Goal: Task Accomplishment & Management: Complete application form

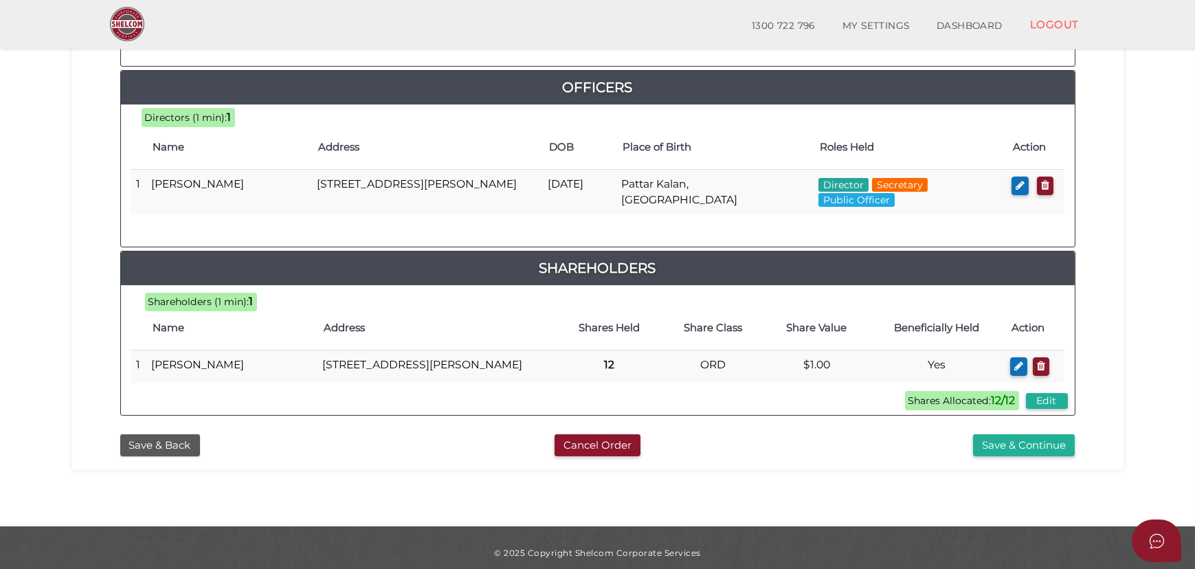
scroll to position [645, 0]
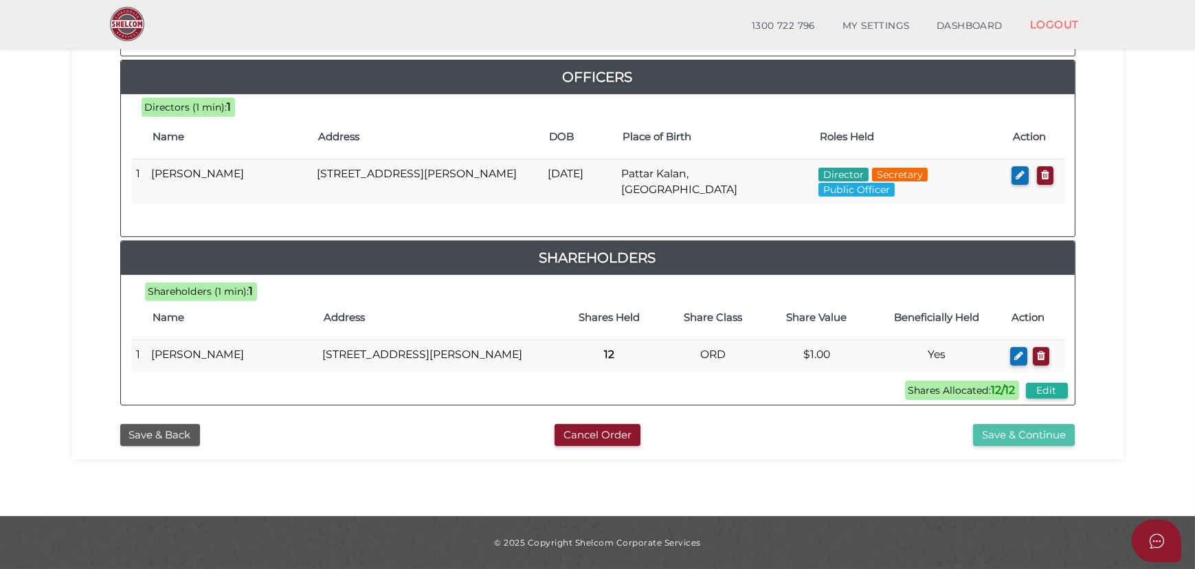
click at [1018, 434] on button "Save & Continue" at bounding box center [1024, 435] width 102 height 23
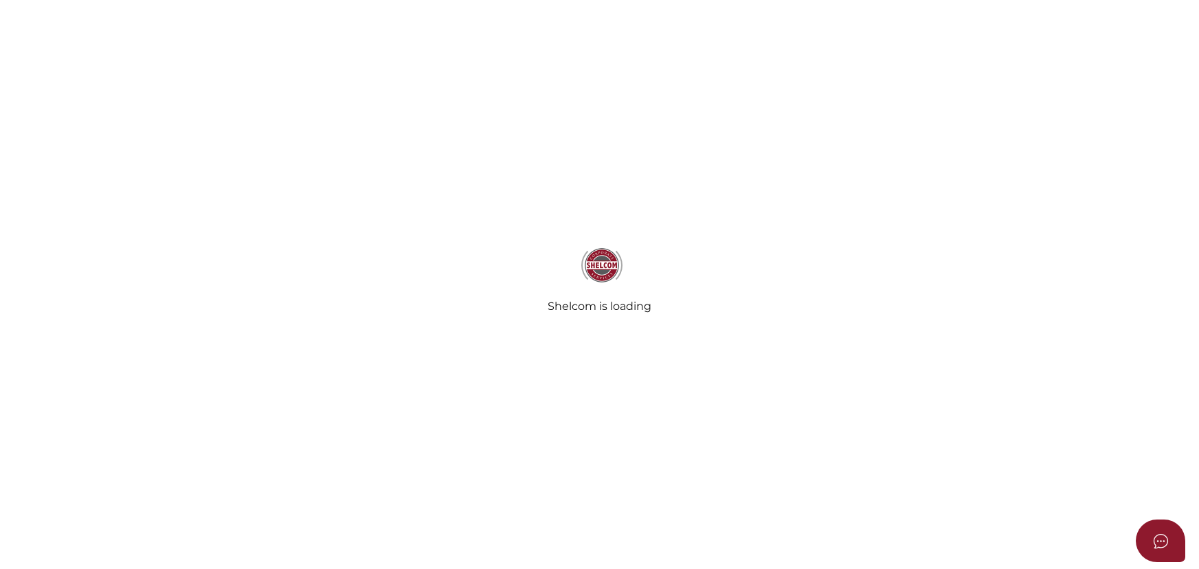
select select "Comb Binding"
radio input "true"
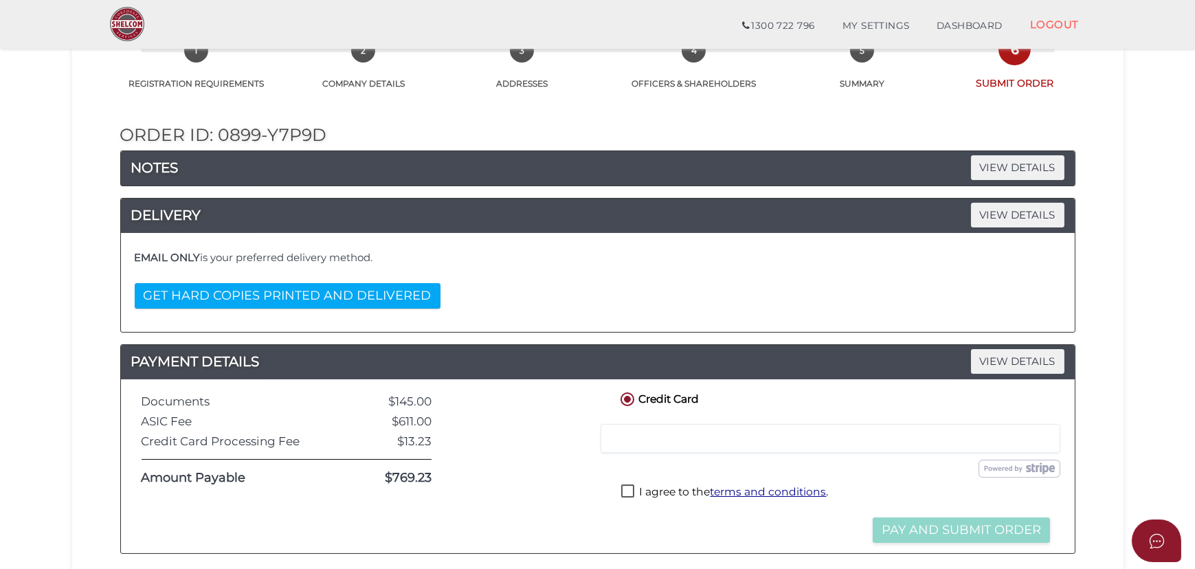
scroll to position [124, 0]
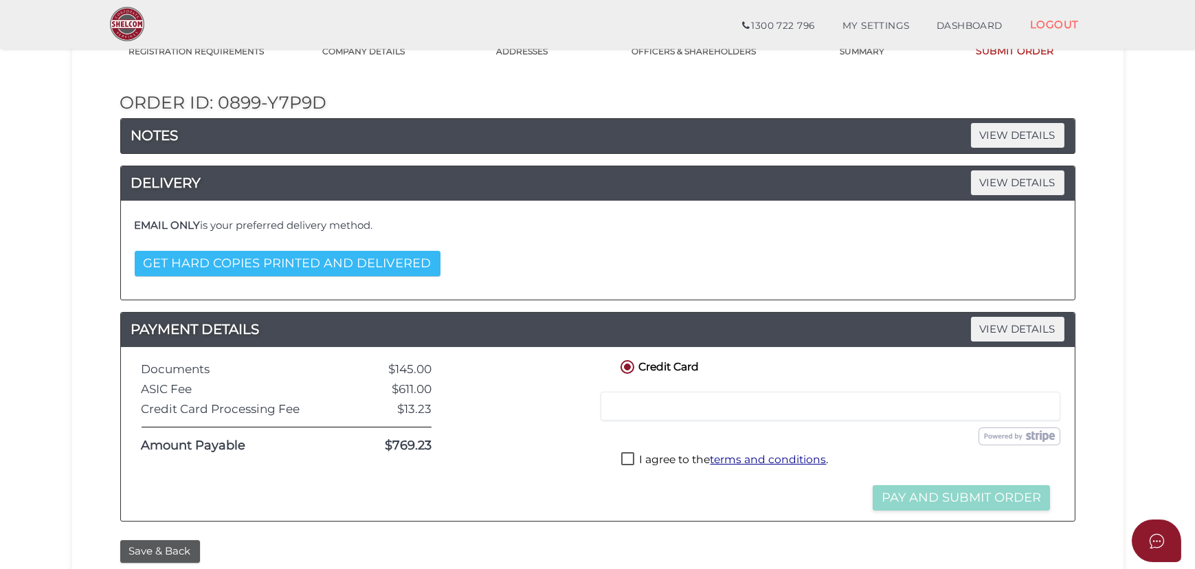
click at [373, 267] on button "GET HARD COPIES PRINTED AND DELIVERED" at bounding box center [288, 263] width 306 height 25
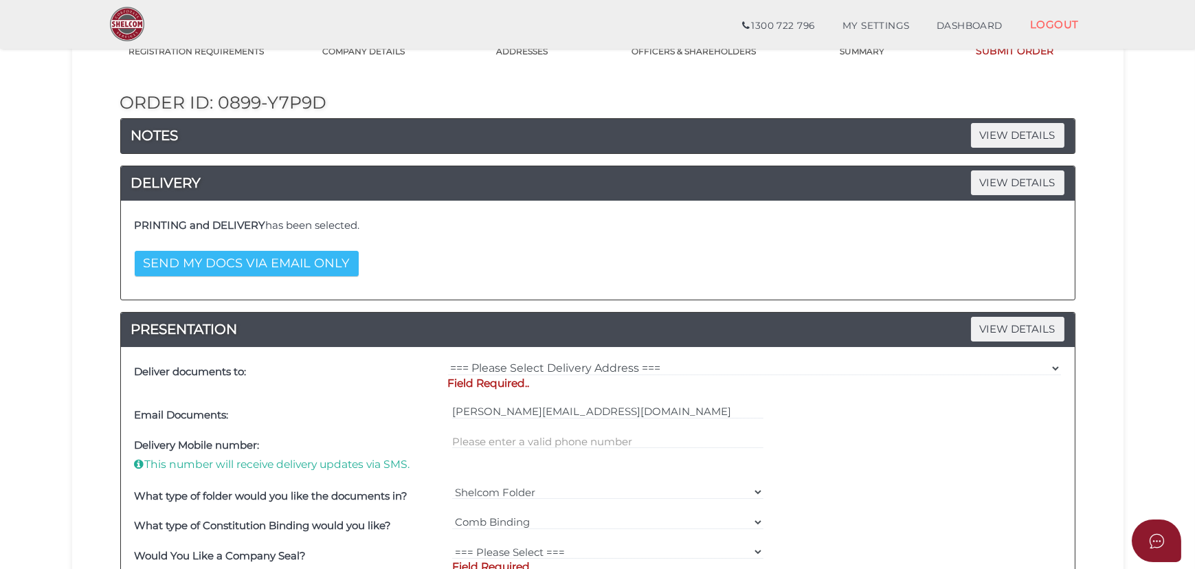
scroll to position [187, 0]
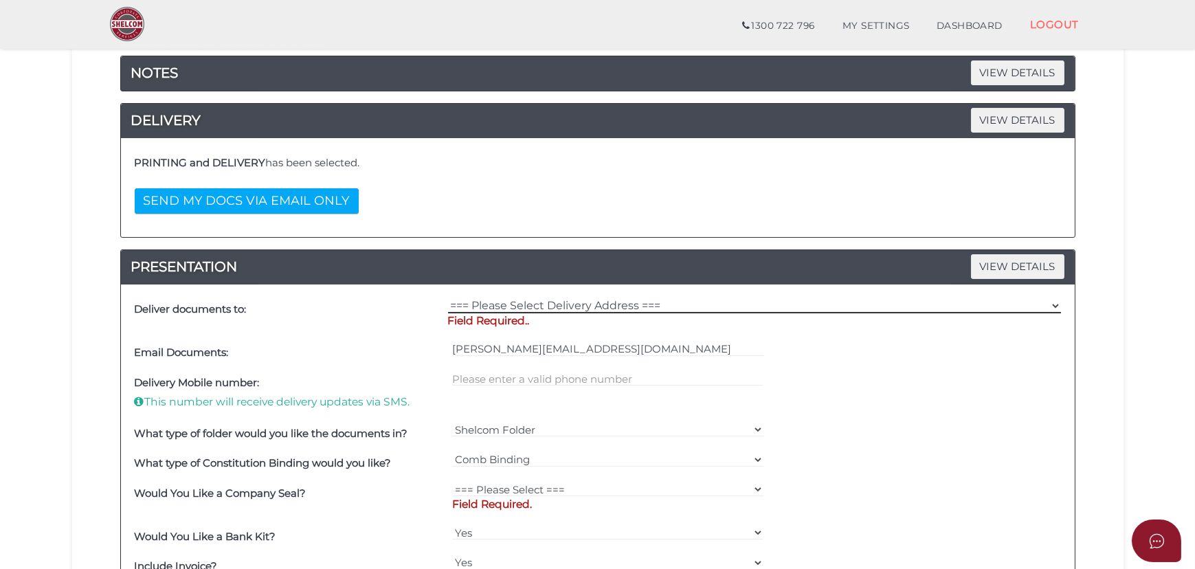
click at [574, 305] on select "=== Please Select Delivery Address === (User Address - Sukhwinder Judge) Suite …" at bounding box center [754, 305] width 613 height 15
select select "Other"
click at [448, 298] on select "=== Please Select Delivery Address === (User Address - Sukhwinder Judge) Suite …" at bounding box center [754, 305] width 613 height 15
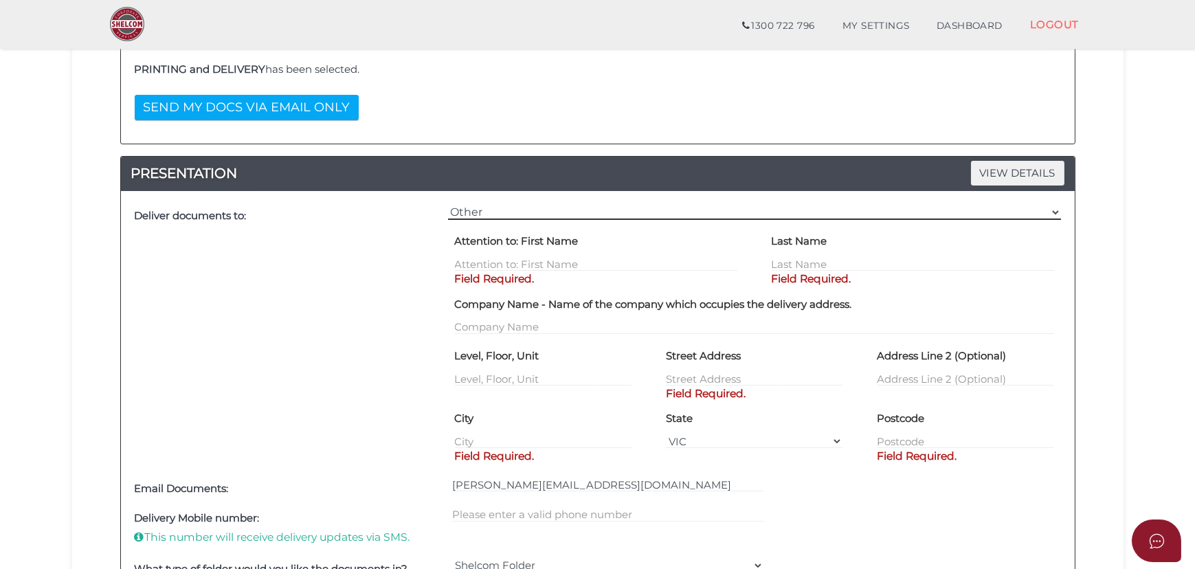
scroll to position [312, 0]
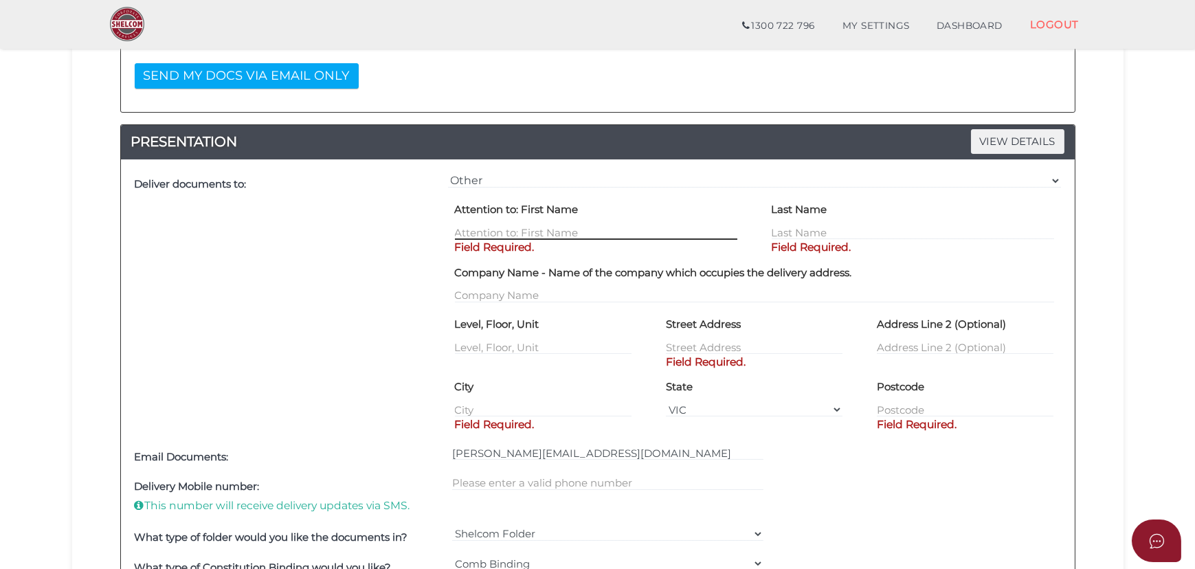
click at [618, 230] on input "text" at bounding box center [596, 232] width 282 height 15
click at [618, 230] on input "sATNAM" at bounding box center [596, 232] width 282 height 15
type input "s"
type input "Satnam"
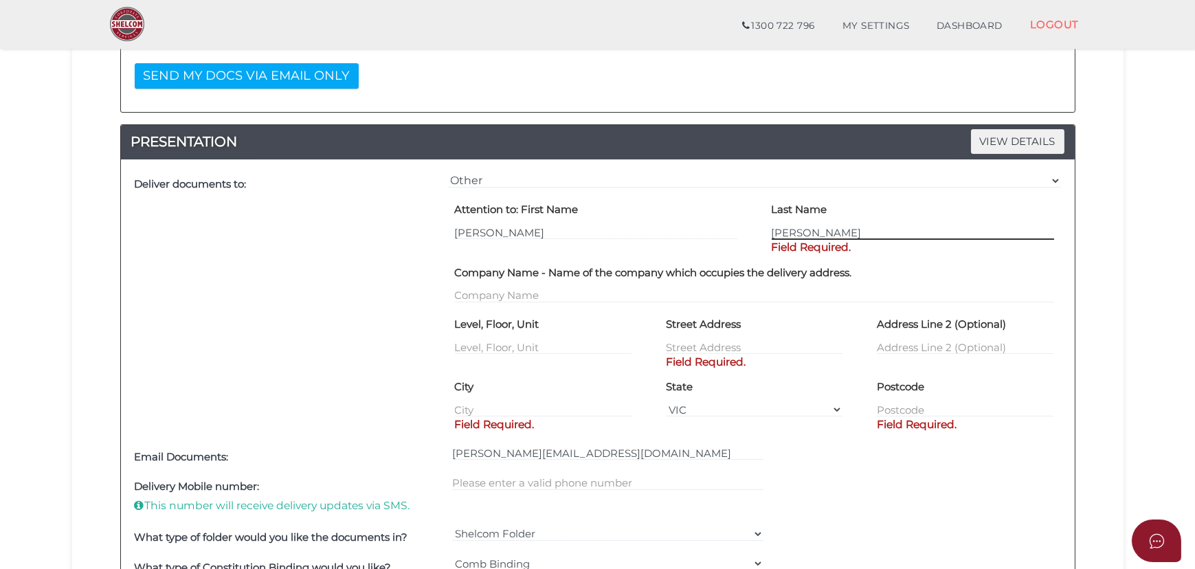
type input "Singh"
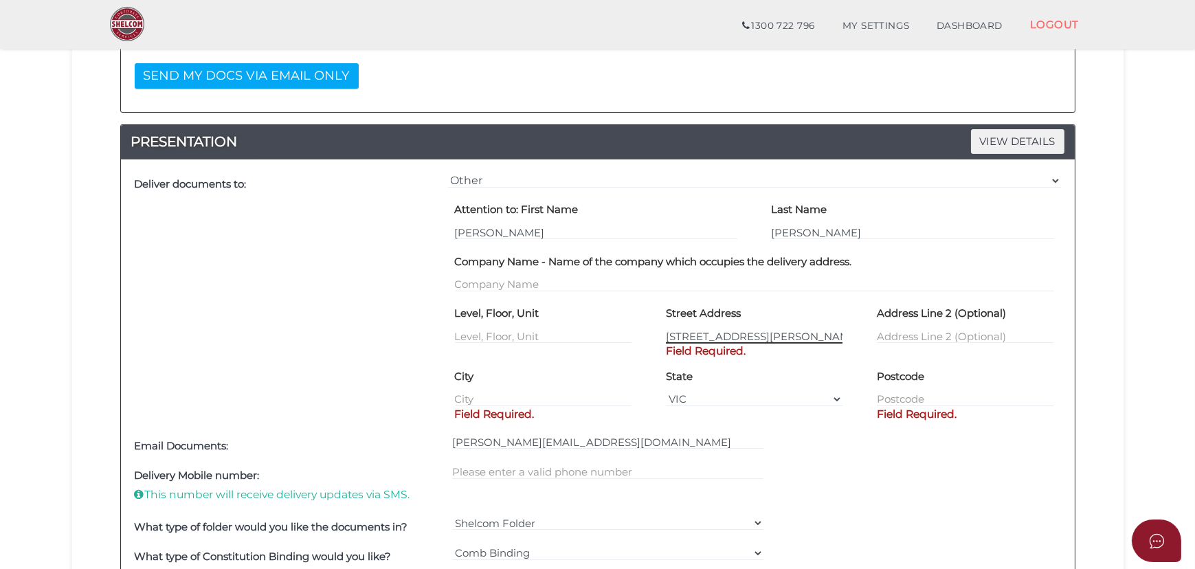
type input "223A Morris Road"
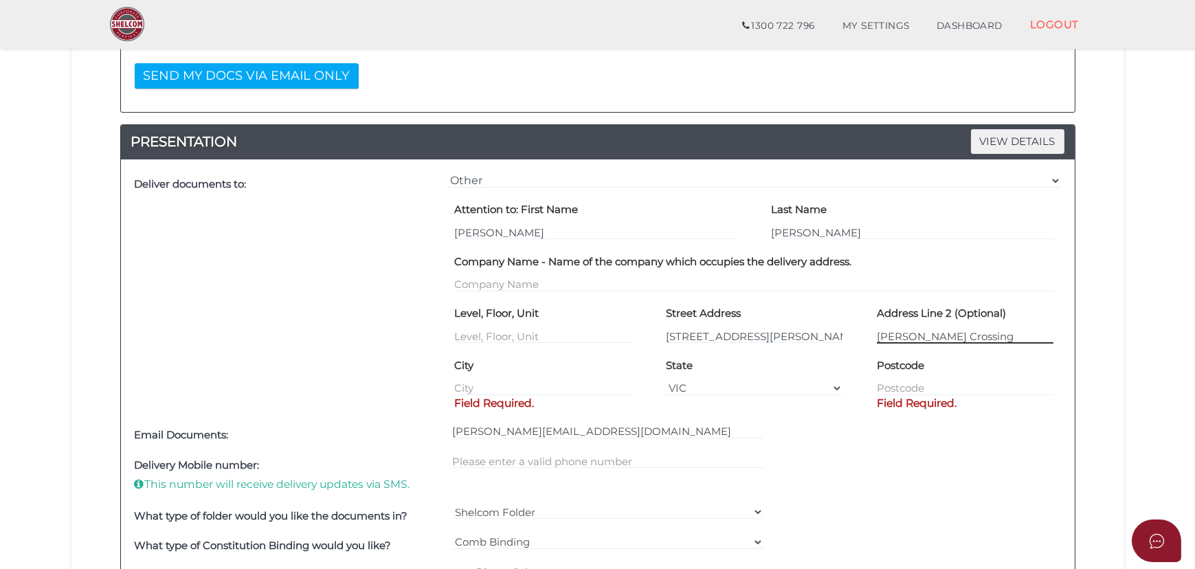
type input "Hopper Crossing"
click at [549, 386] on input "text" at bounding box center [543, 388] width 177 height 15
type input "Melbourne"
type input "3029"
click at [358, 344] on div "Deliver documents to:" at bounding box center [287, 295] width 313 height 251
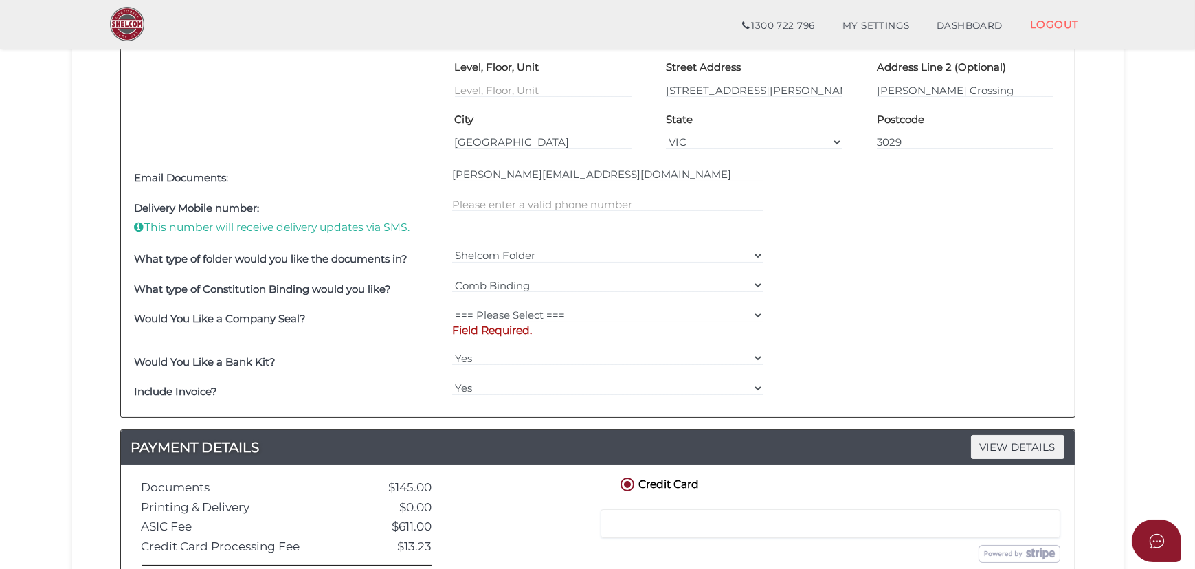
scroll to position [562, 0]
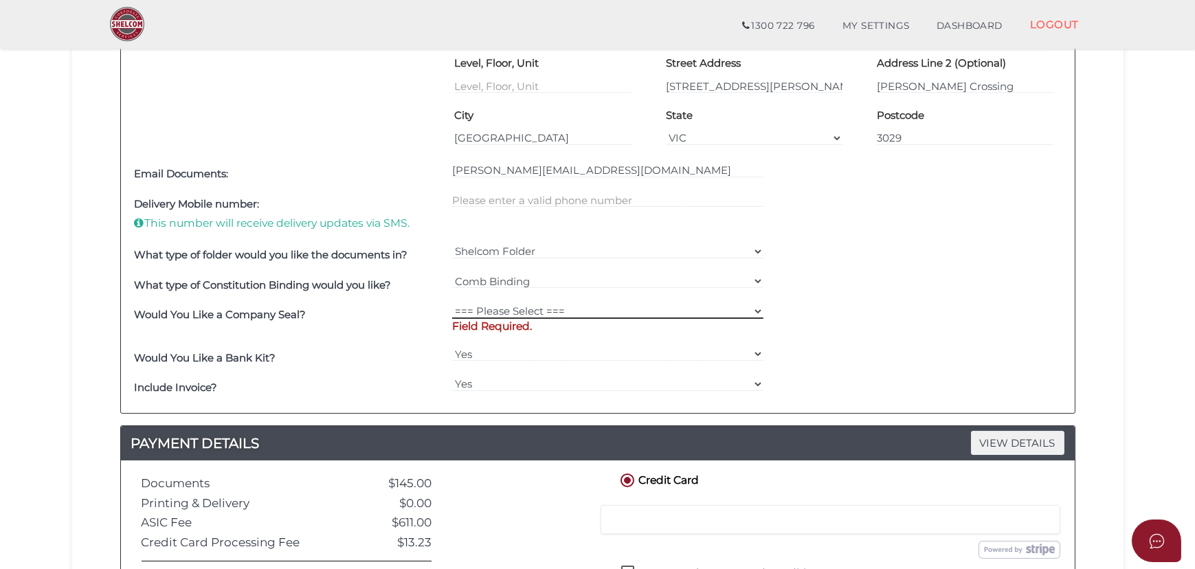
click at [539, 315] on select "=== Please Select === Fold Seal $50 No Seal" at bounding box center [607, 311] width 311 height 15
select select "0"
click at [452, 304] on select "=== Please Select === Fold Seal $50 No Seal" at bounding box center [607, 311] width 311 height 15
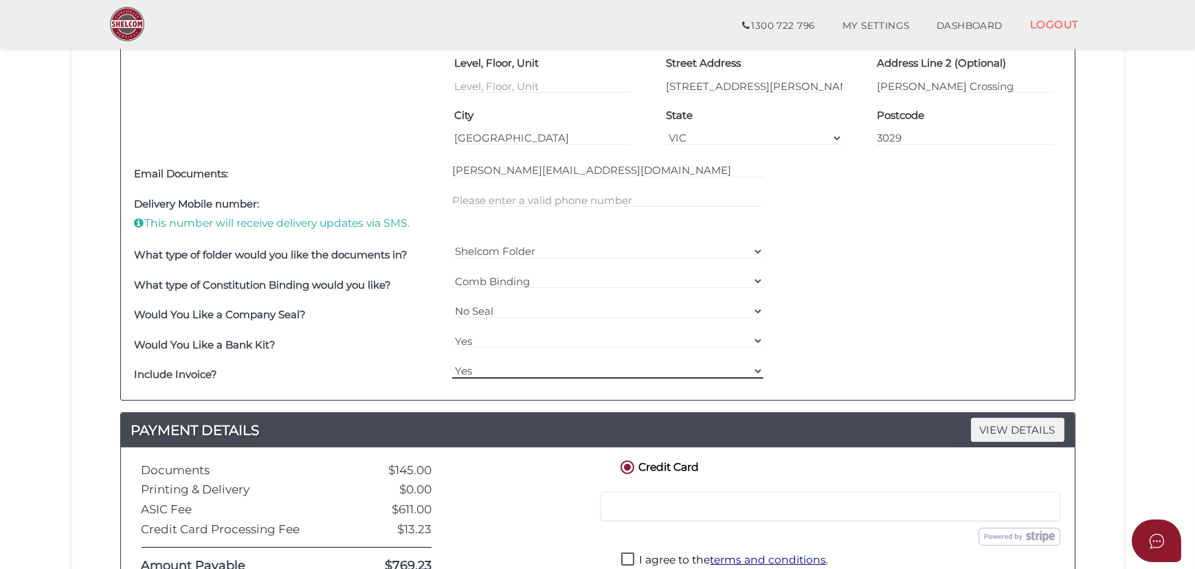
click at [510, 366] on select "Yes No" at bounding box center [607, 371] width 311 height 15
select select "No"
click at [452, 364] on select "Yes No" at bounding box center [607, 371] width 311 height 15
click at [1007, 357] on div "Would You Like a Bank Kit? Yes No" at bounding box center [597, 345] width 933 height 30
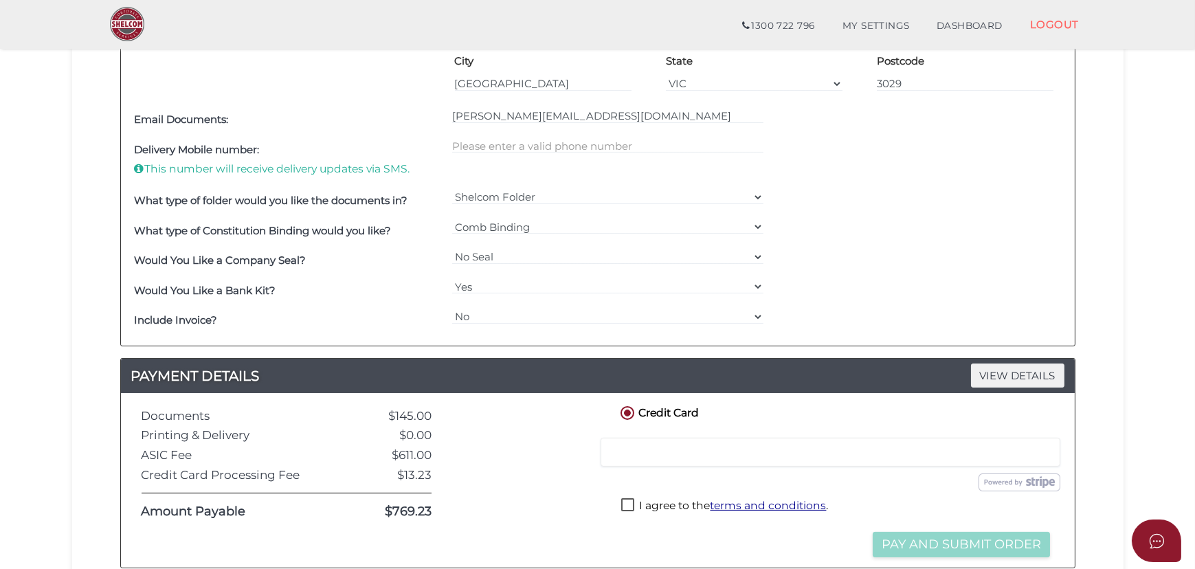
scroll to position [625, 0]
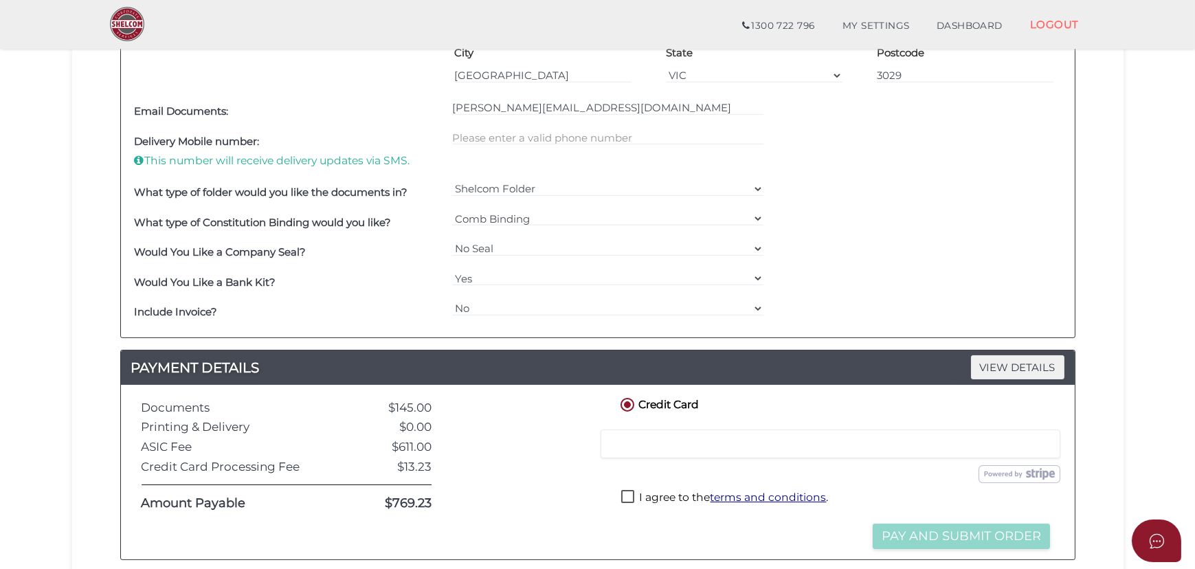
click at [1113, 254] on div "f068d4af4c7b29daeee8934e4b90fd30 1 REGISTRATION REQUIREMENTS 2 COMPANY DETAILS …" at bounding box center [597, 46] width 1051 height 1137
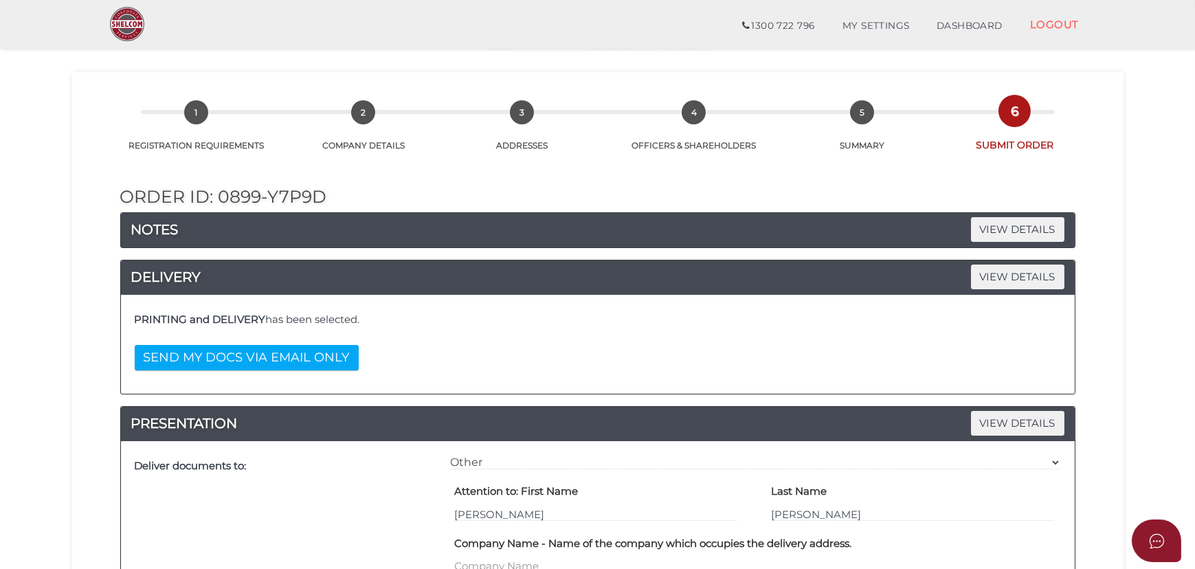
scroll to position [0, 0]
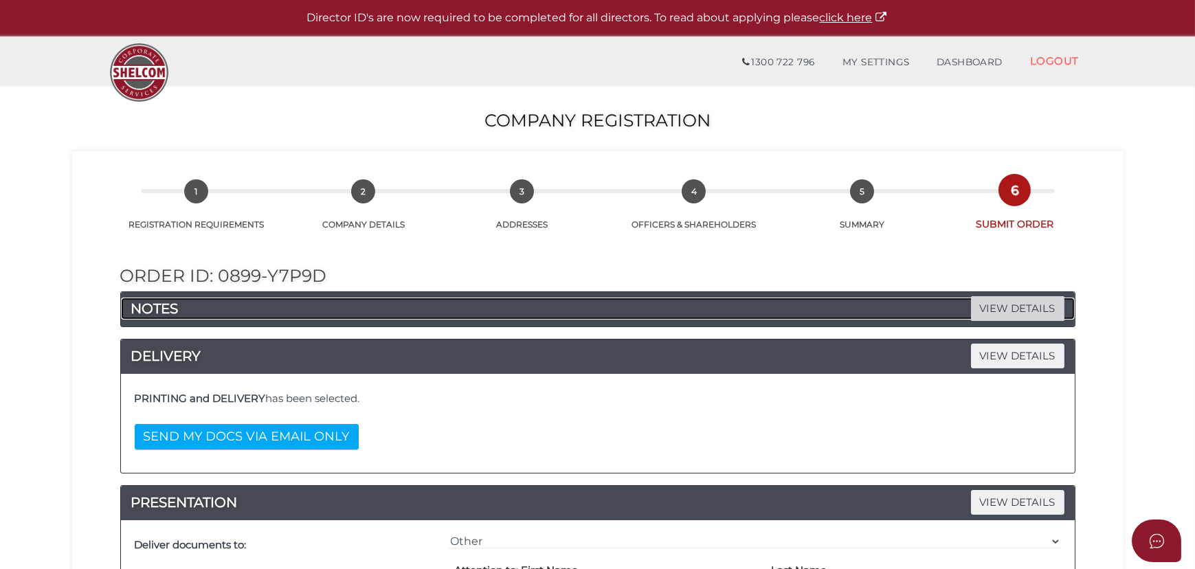
click at [1005, 303] on span "VIEW DETAILS" at bounding box center [1017, 308] width 93 height 24
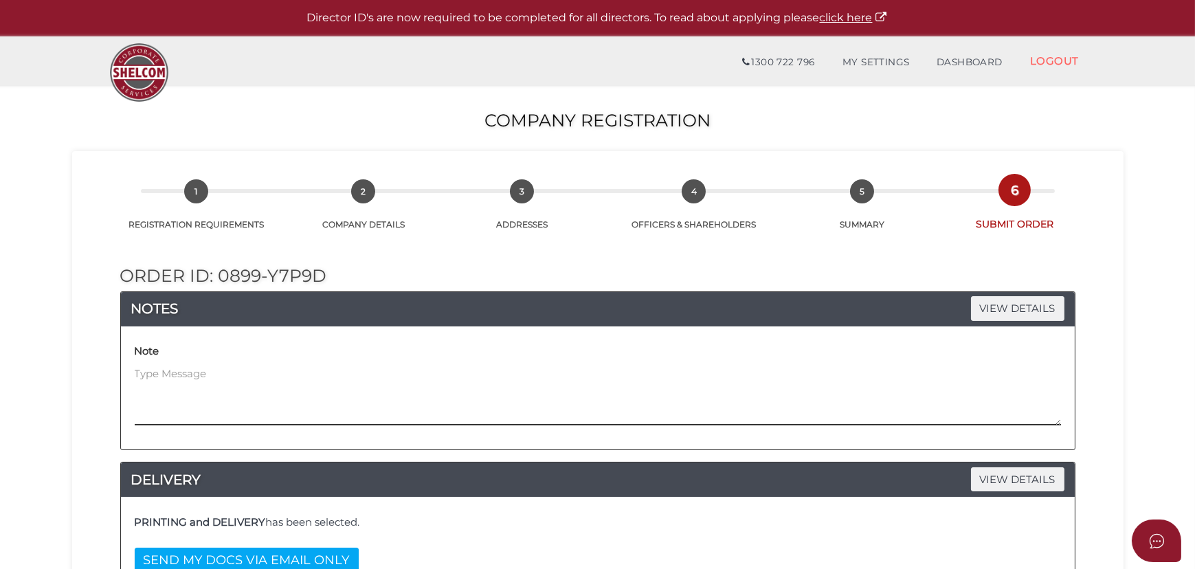
click at [357, 375] on textarea at bounding box center [598, 395] width 926 height 59
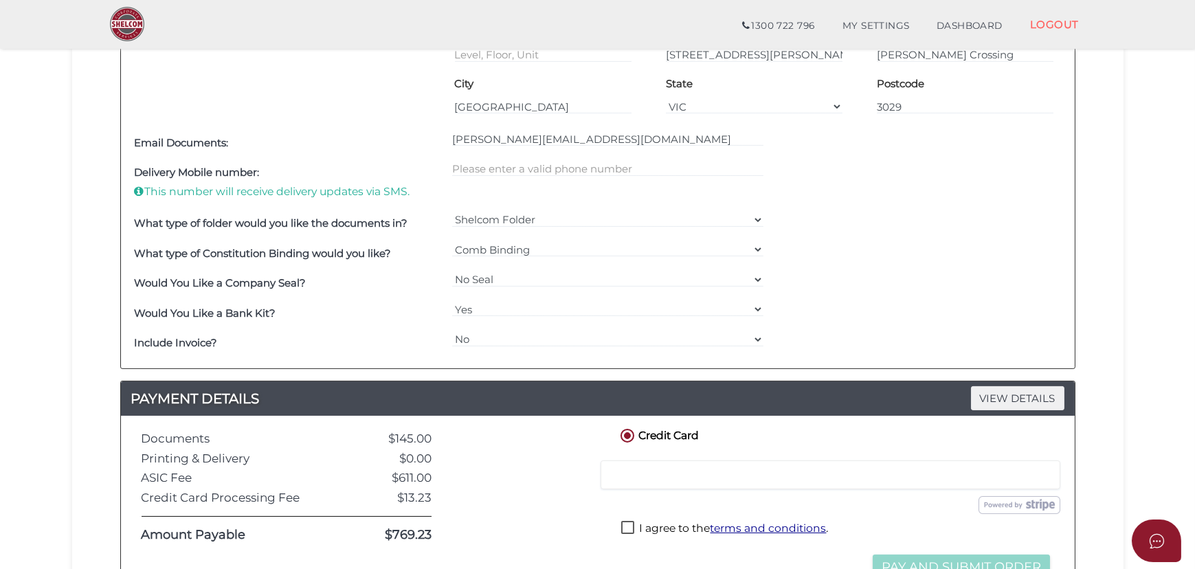
scroll to position [812, 0]
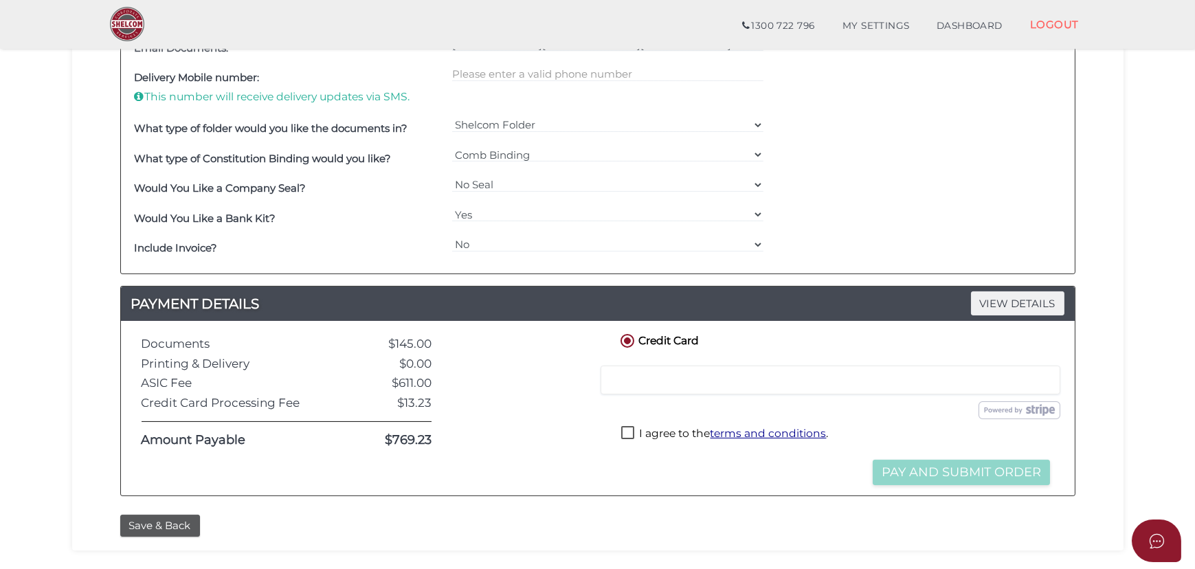
type textarea "Hi Team, Please Print the documents and send hard copies to the following addre…"
click at [632, 427] on label "I agree to the terms and conditions ." at bounding box center [724, 434] width 207 height 17
checkbox input "true"
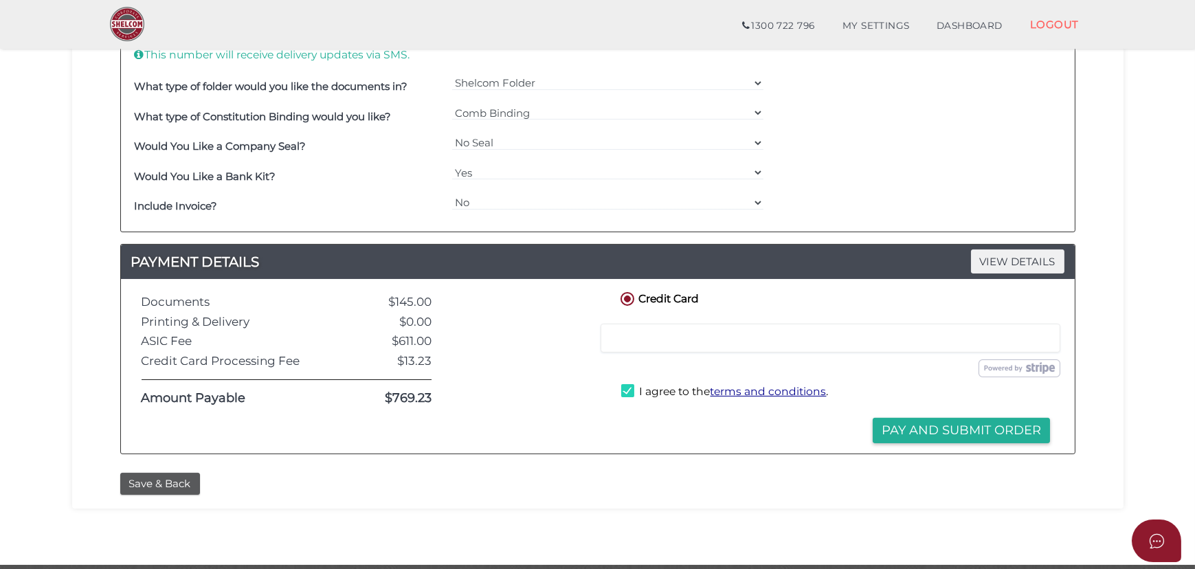
scroll to position [900, 0]
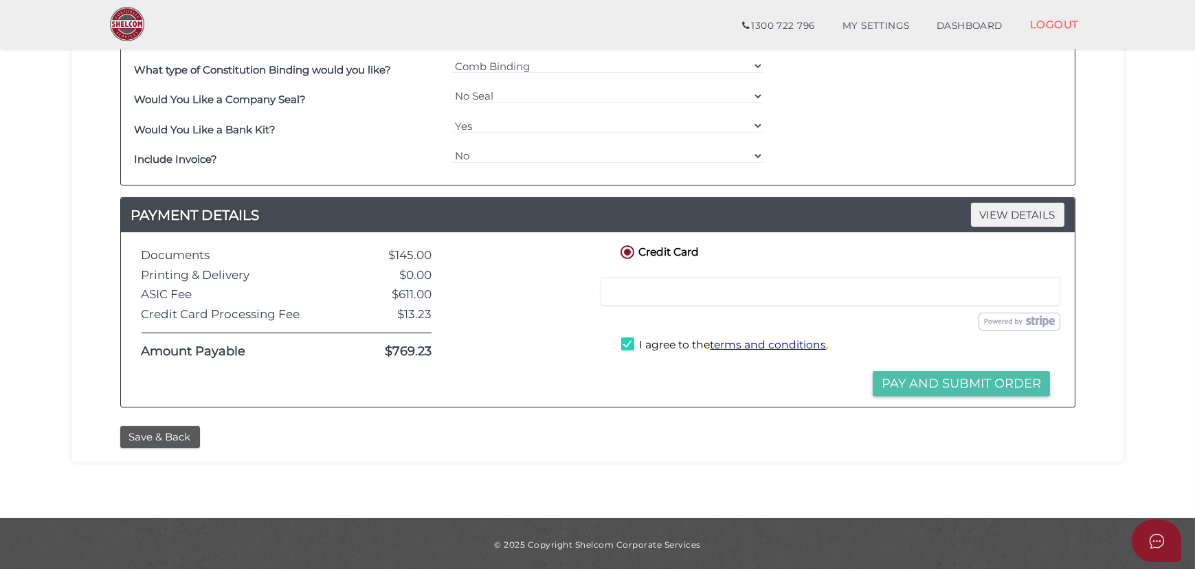
click at [963, 385] on button "Pay and Submit Order" at bounding box center [961, 383] width 177 height 25
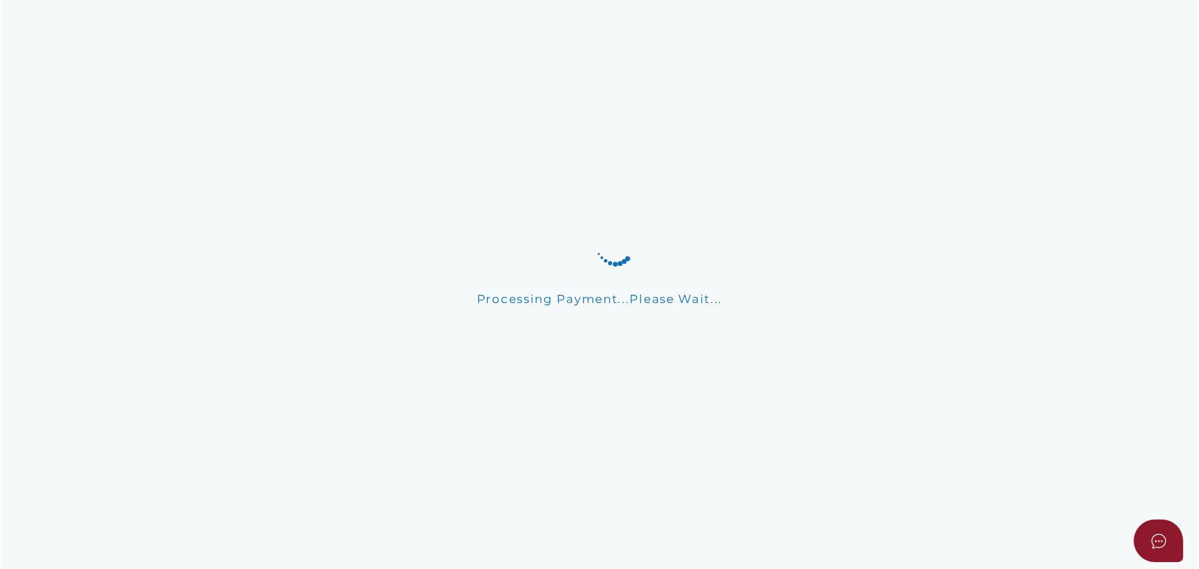
scroll to position [0, 0]
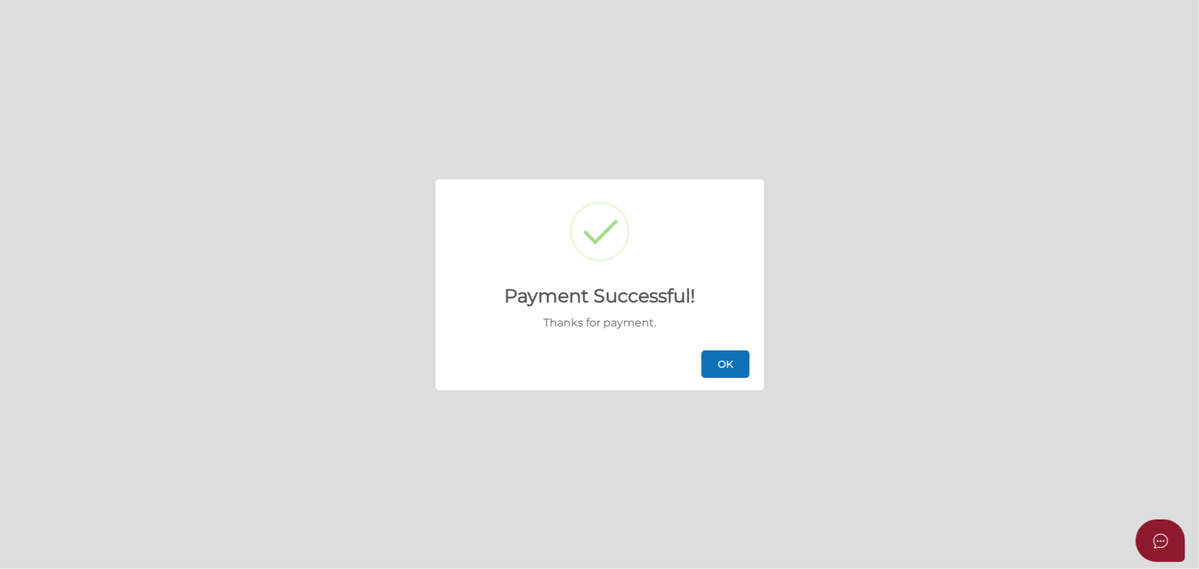
click at [728, 381] on div "OK" at bounding box center [600, 364] width 328 height 52
click at [731, 355] on button "OK" at bounding box center [726, 363] width 48 height 27
